Goal: Find specific page/section: Find specific page/section

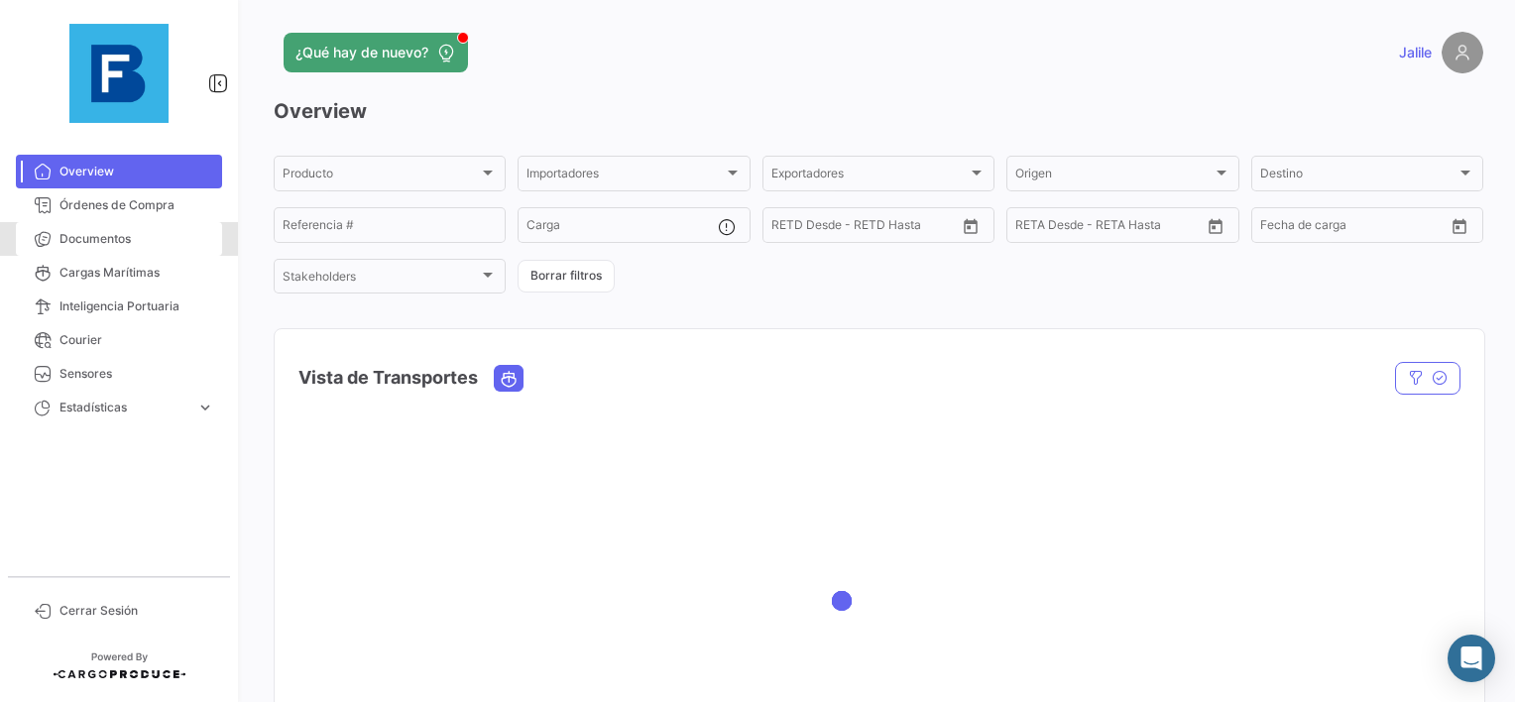
click at [53, 141] on div "Overview Órdenes de Compra Documentos Cargas Marítimas Inteligencia Portuaria C…" at bounding box center [119, 351] width 238 height 702
click at [75, 226] on link "Documentos" at bounding box center [119, 239] width 206 height 34
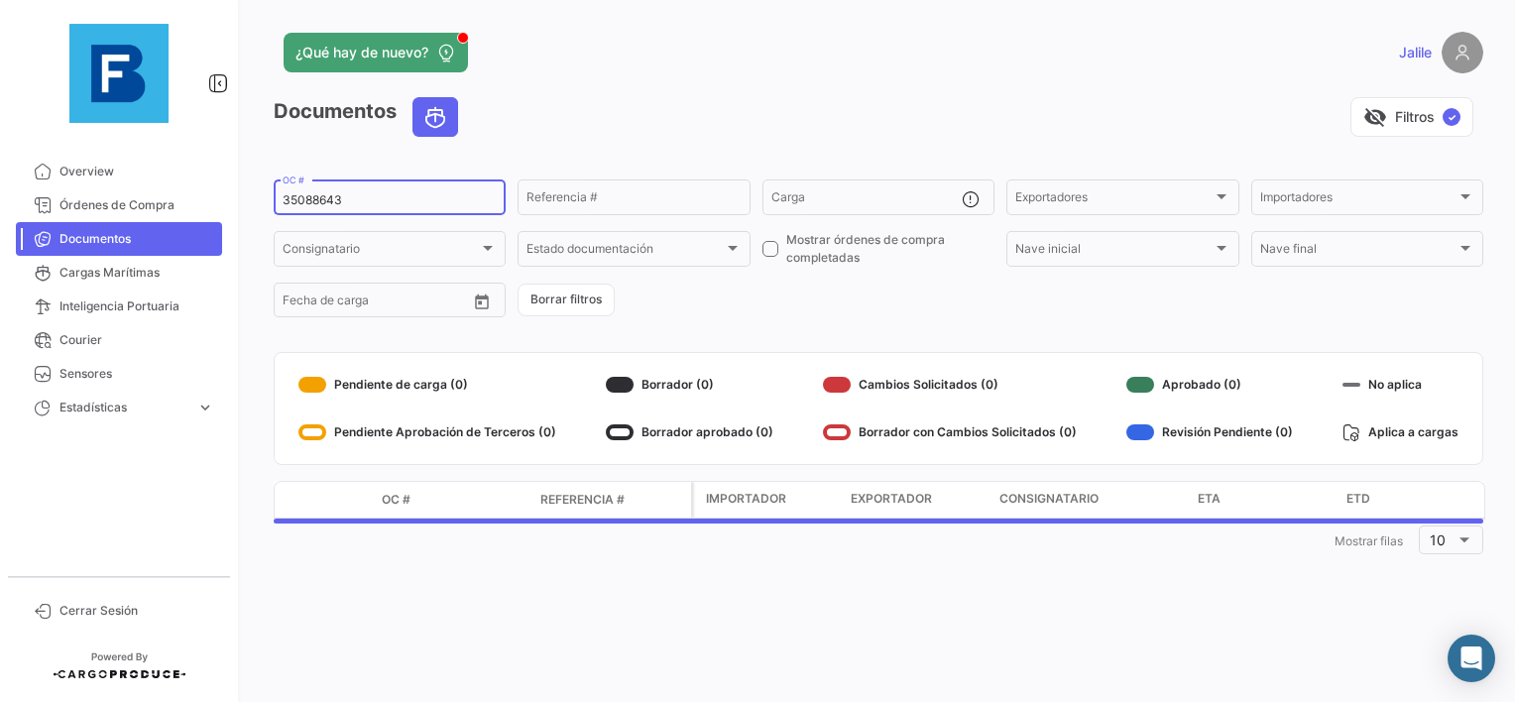
click at [317, 195] on input "35088643" at bounding box center [390, 200] width 214 height 14
paste input "EBKG1391770"
type input "EBKG13917703"
click at [410, 197] on input "EBKG13917703" at bounding box center [390, 200] width 214 height 14
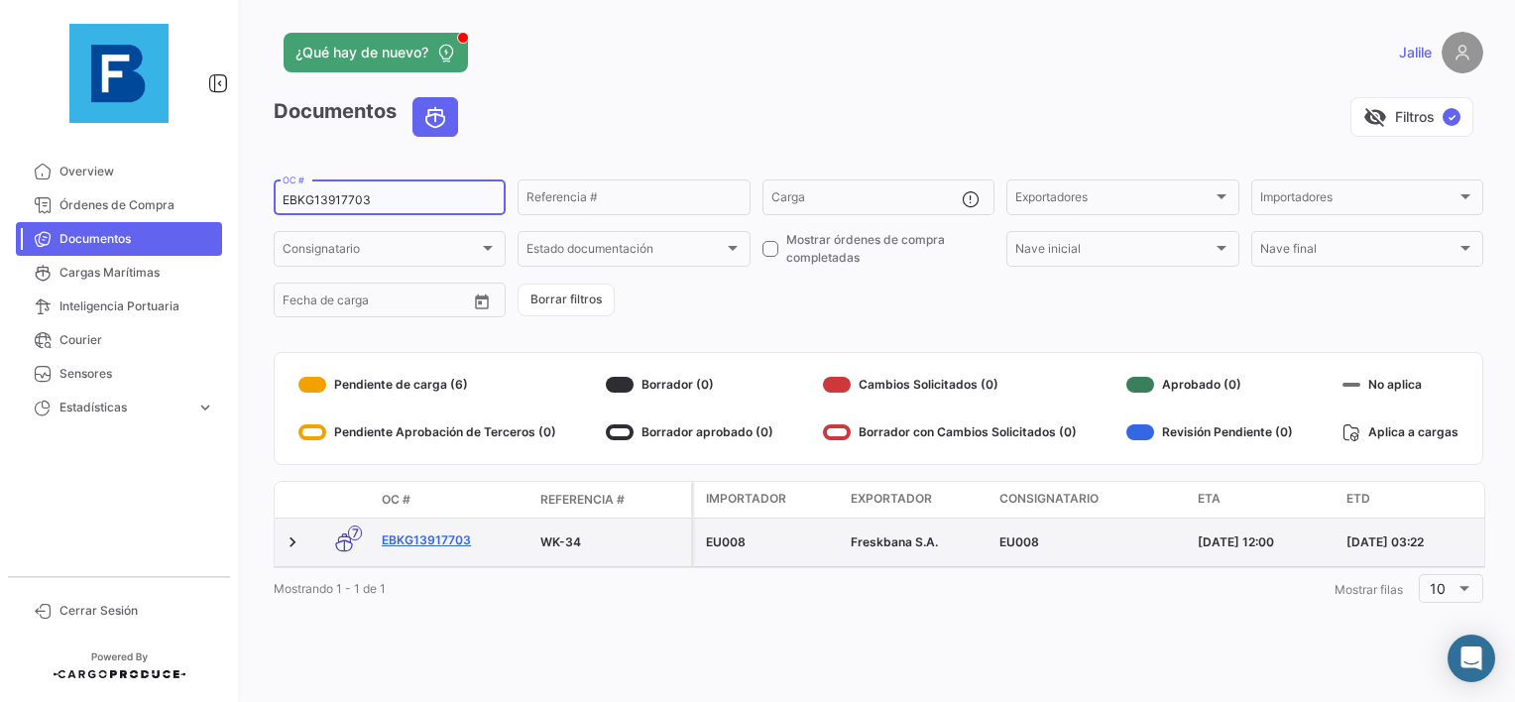
click at [444, 539] on link "EBKG13917703" at bounding box center [453, 540] width 143 height 18
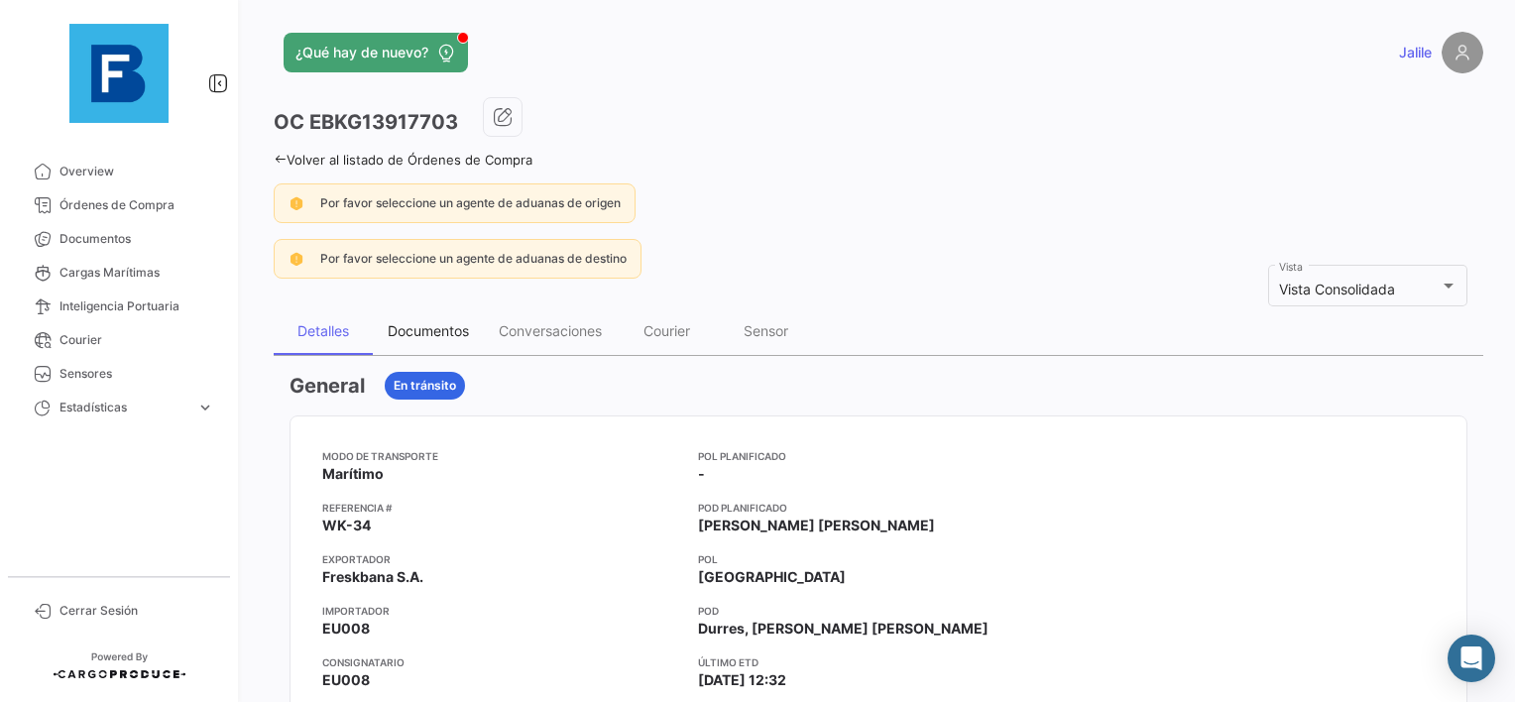
click at [399, 322] on div "Documentos" at bounding box center [428, 330] width 81 height 17
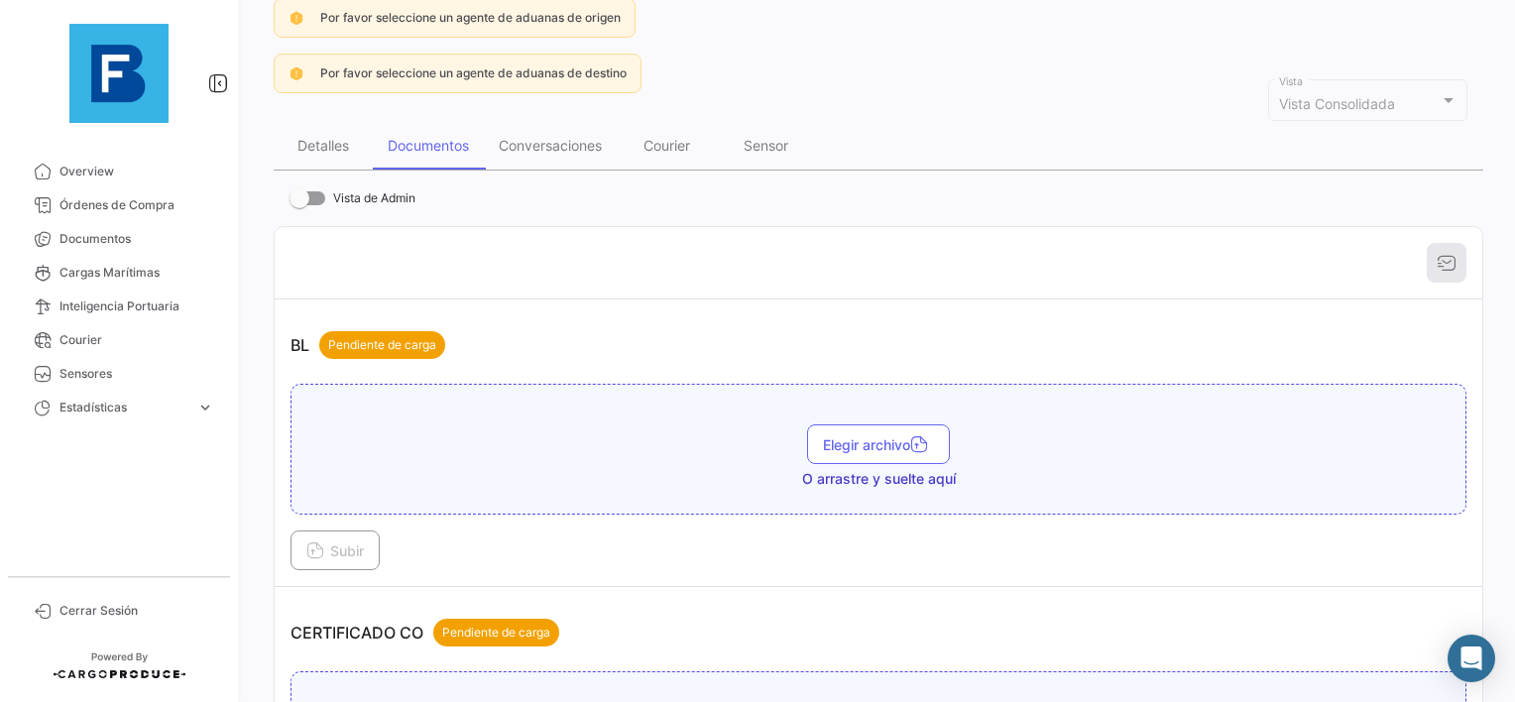
scroll to position [198, 0]
